Goal: Task Accomplishment & Management: Complete application form

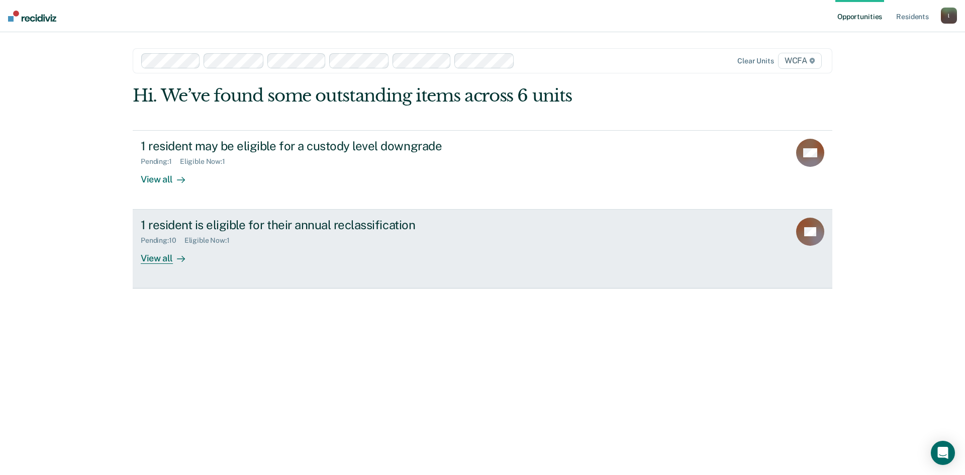
click at [186, 260] on div "View all" at bounding box center [169, 255] width 56 height 20
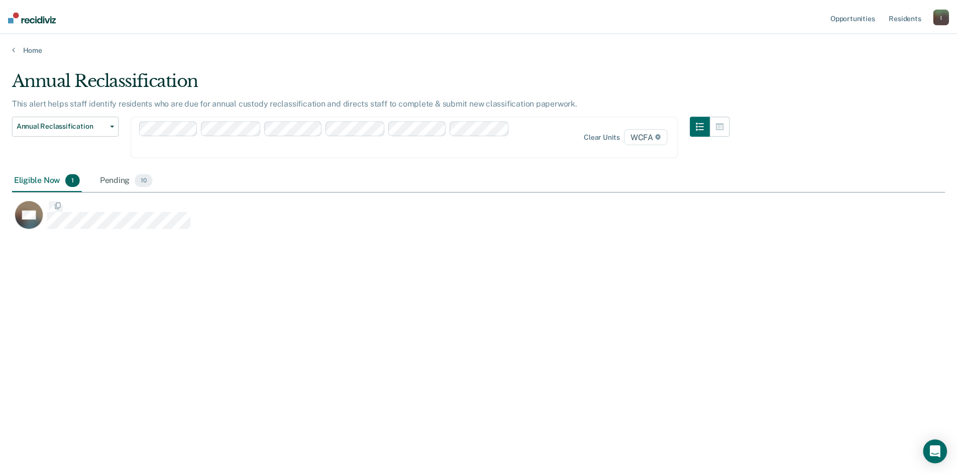
scroll to position [323, 933]
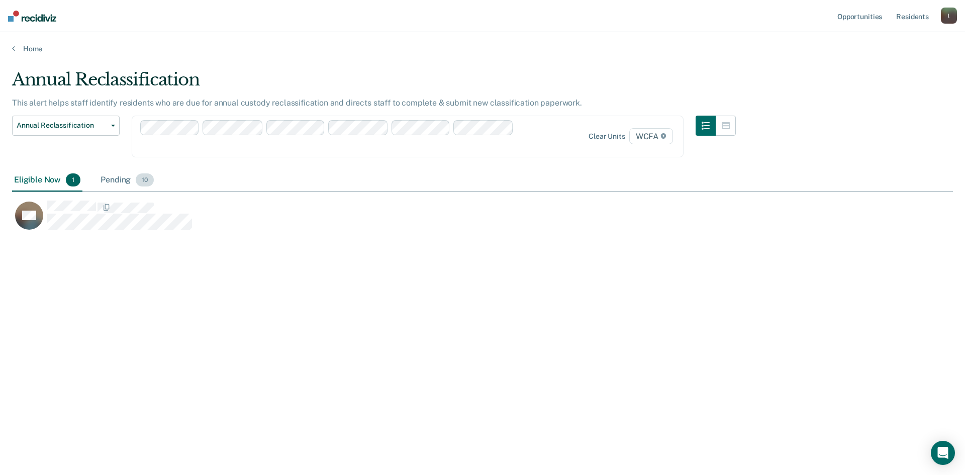
click at [115, 175] on div "Pending 10" at bounding box center [126, 180] width 57 height 22
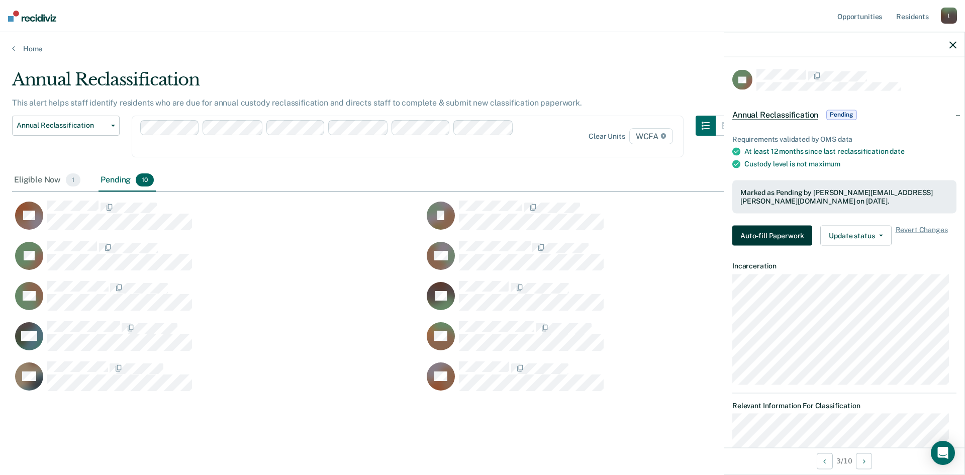
click at [759, 235] on button "Auto-fill Paperwork" at bounding box center [772, 235] width 80 height 20
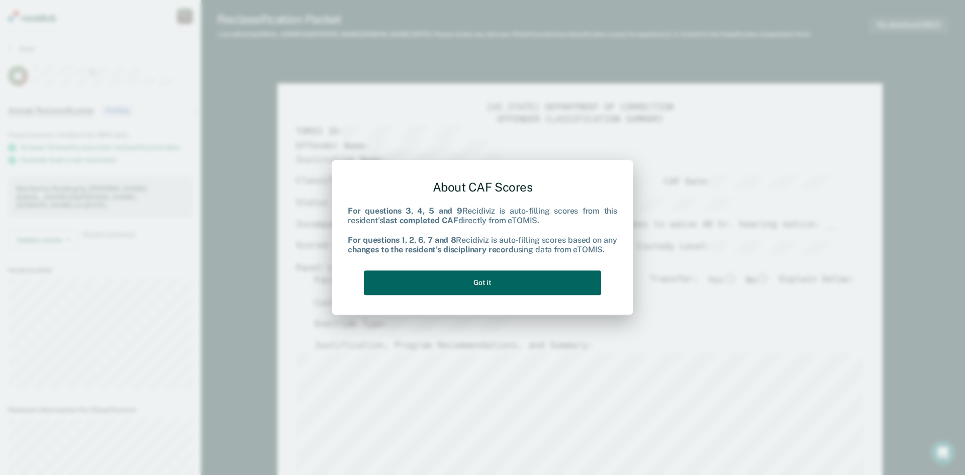
click at [425, 281] on button "Got it" at bounding box center [482, 282] width 237 height 25
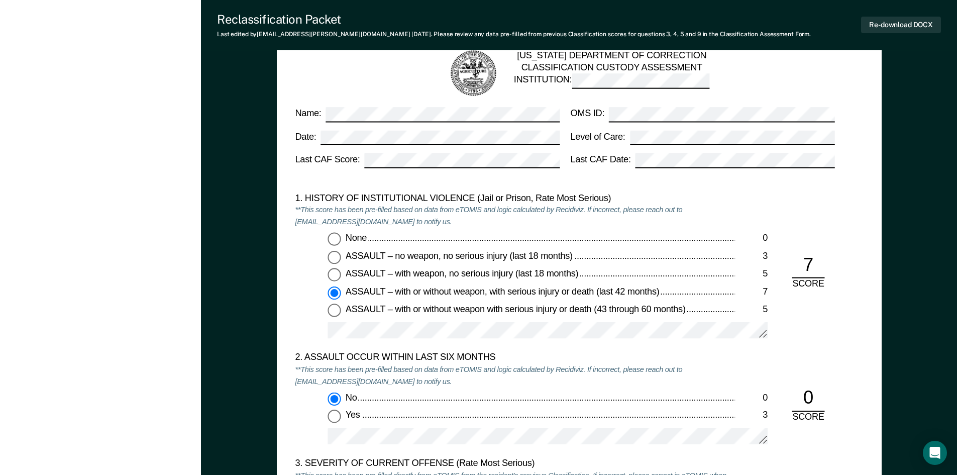
scroll to position [905, 0]
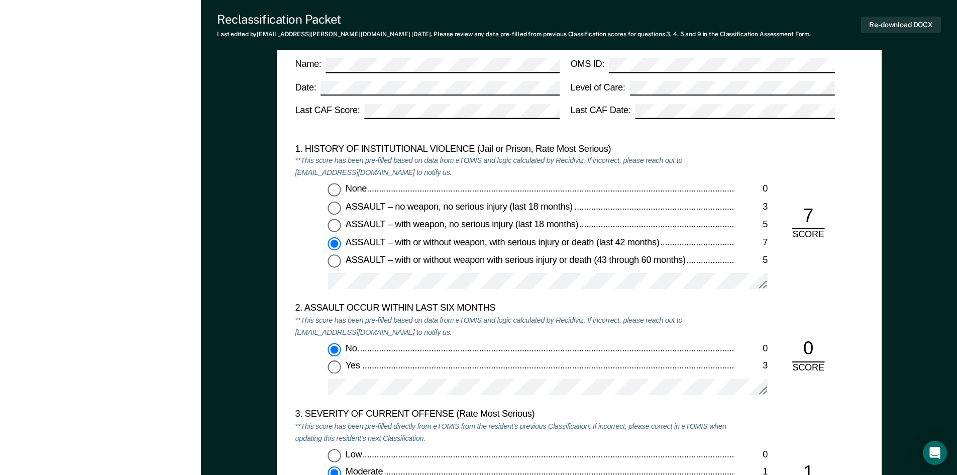
click at [334, 195] on input "None 0" at bounding box center [334, 189] width 13 height 13
type textarea "x"
radio input "true"
radio input "false"
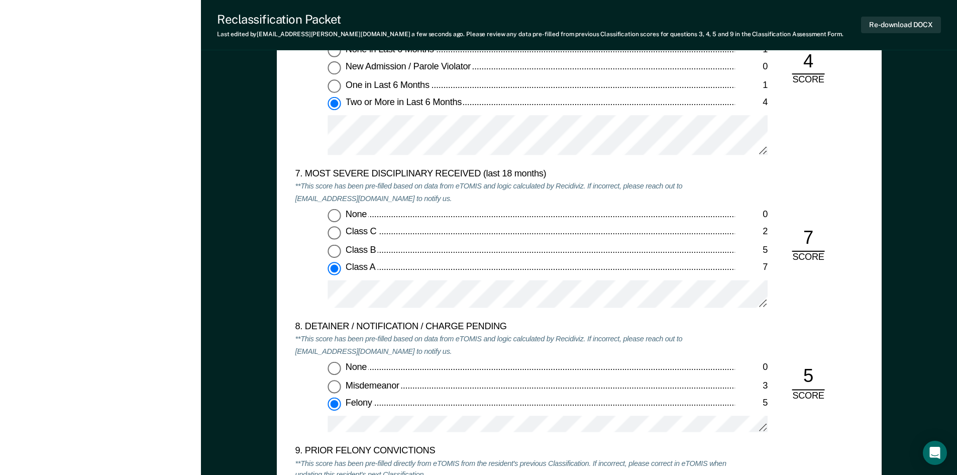
scroll to position [1809, 0]
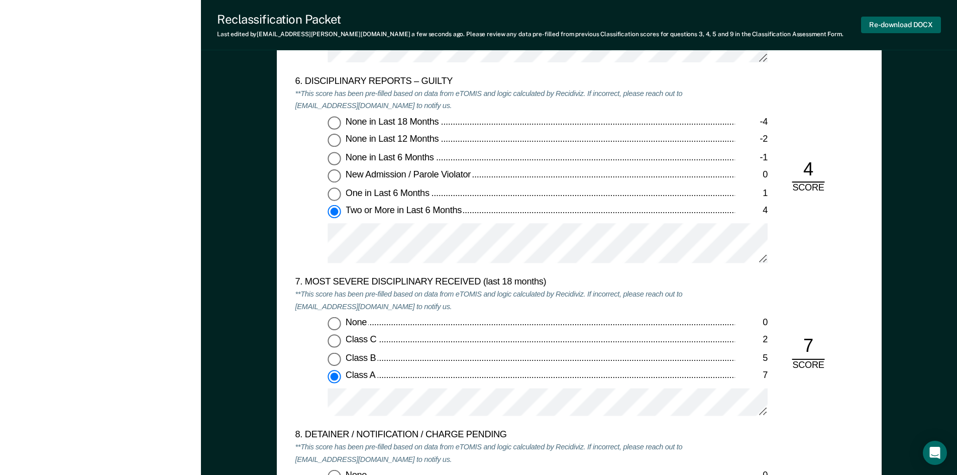
click at [895, 22] on button "Re-download DOCX" at bounding box center [901, 25] width 80 height 17
type textarea "x"
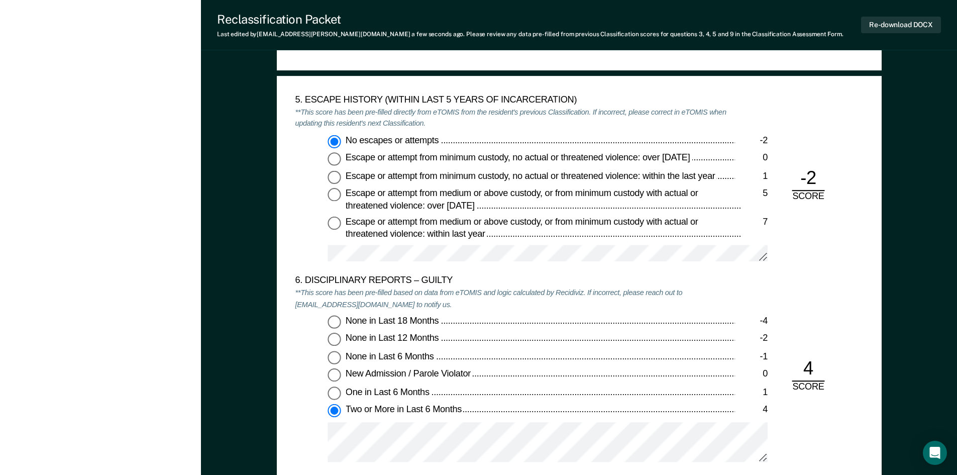
scroll to position [1608, 0]
